Goal: Task Accomplishment & Management: Manage account settings

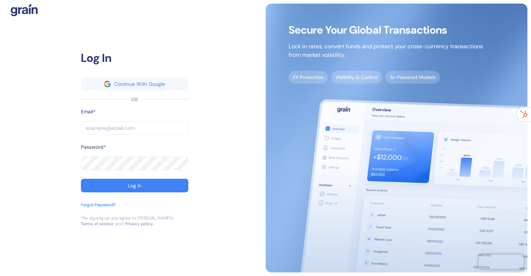
click at [138, 127] on input "text" at bounding box center [134, 128] width 107 height 14
click at [0, 276] on com-1password-button at bounding box center [0, 276] width 0 height 0
click at [111, 131] on input "text" at bounding box center [134, 128] width 107 height 14
click at [116, 125] on input "text" at bounding box center [134, 128] width 107 height 14
click at [147, 126] on input "text" at bounding box center [134, 128] width 107 height 14
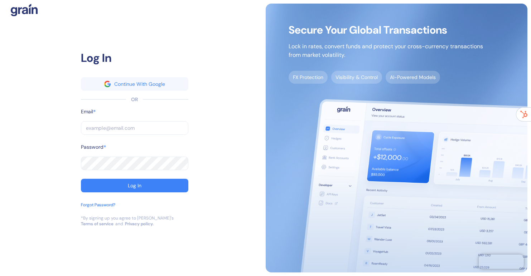
click at [0, 276] on com-1password-button at bounding box center [0, 276] width 0 height 0
type input "[EMAIL_ADDRESS][DOMAIN_NAME]"
